Goal: Task Accomplishment & Management: Manage account settings

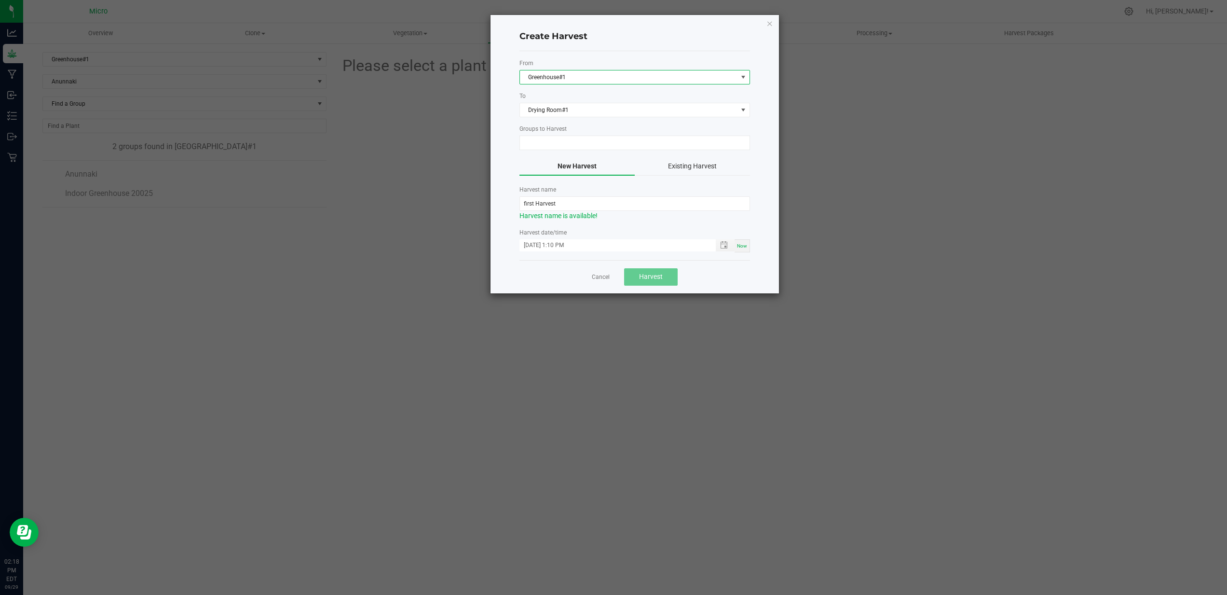
click at [745, 76] on span at bounding box center [743, 77] width 8 height 8
click at [456, 112] on div "Create Harvest From Greenhouse#1 To Drying Room#1 Groups to Harvest New Harvest…" at bounding box center [617, 153] width 324 height 279
click at [743, 77] on span at bounding box center [743, 77] width 8 height 8
click at [742, 77] on span at bounding box center [743, 77] width 8 height 8
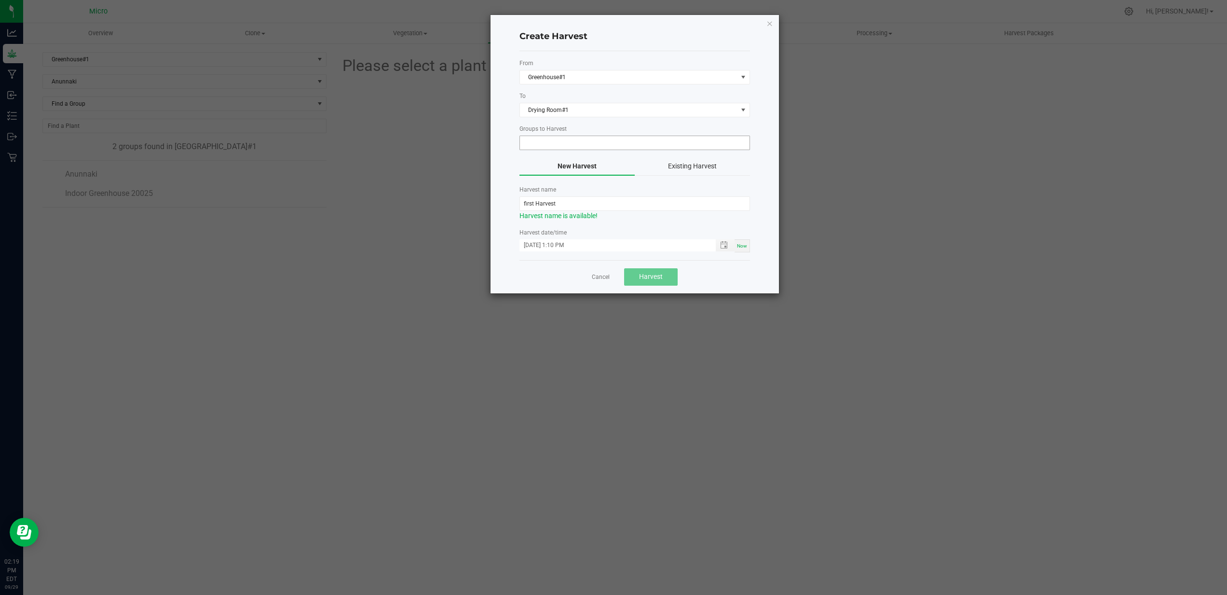
click at [690, 147] on input at bounding box center [629, 143] width 218 height 14
click at [769, 27] on icon "button" at bounding box center [769, 23] width 7 height 12
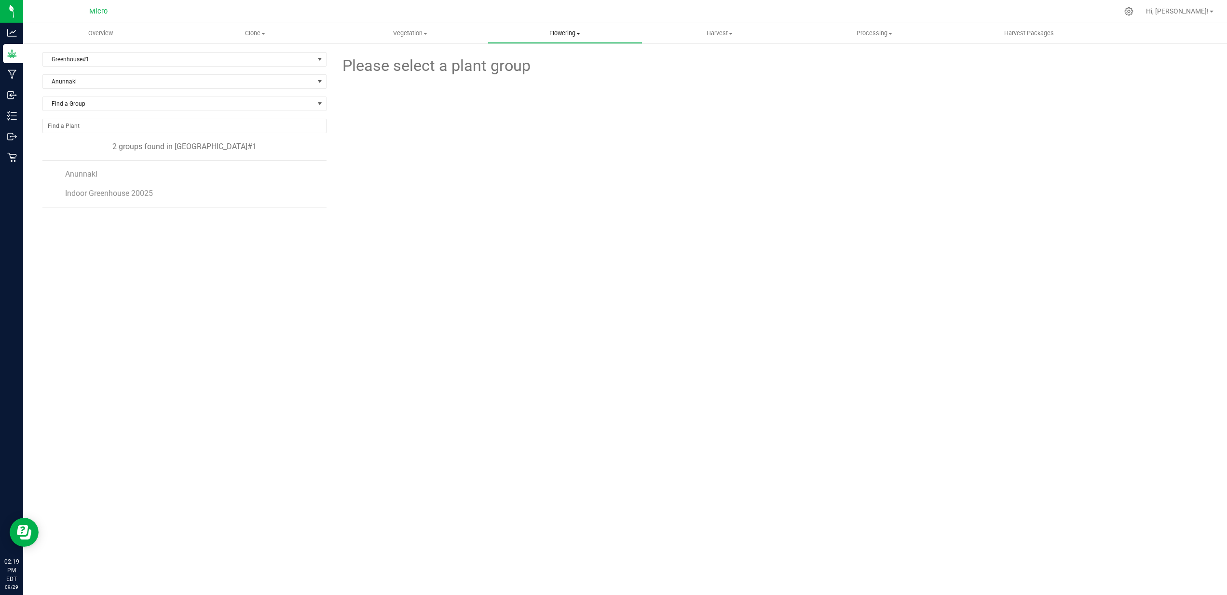
click at [566, 35] on span "Flowering" at bounding box center [565, 33] width 154 height 9
click at [536, 74] on li "Flowering groups" at bounding box center [565, 70] width 155 height 12
click at [78, 174] on span "Anunnaki" at bounding box center [81, 173] width 33 height 9
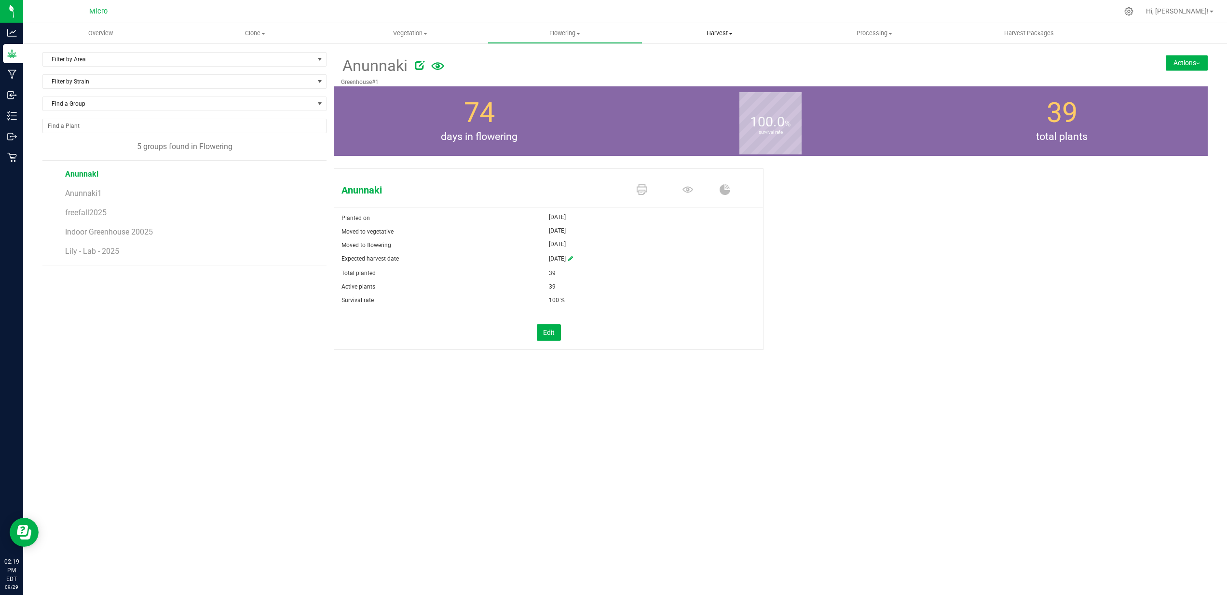
click at [716, 41] on uib-tab-heading "Harvest Harvests Harvested plants" at bounding box center [720, 33] width 154 height 19
click at [871, 35] on span "Processing" at bounding box center [875, 33] width 154 height 9
click at [1006, 54] on div "Anunnaki" at bounding box center [698, 65] width 714 height 26
